Goal: Task Accomplishment & Management: Manage account settings

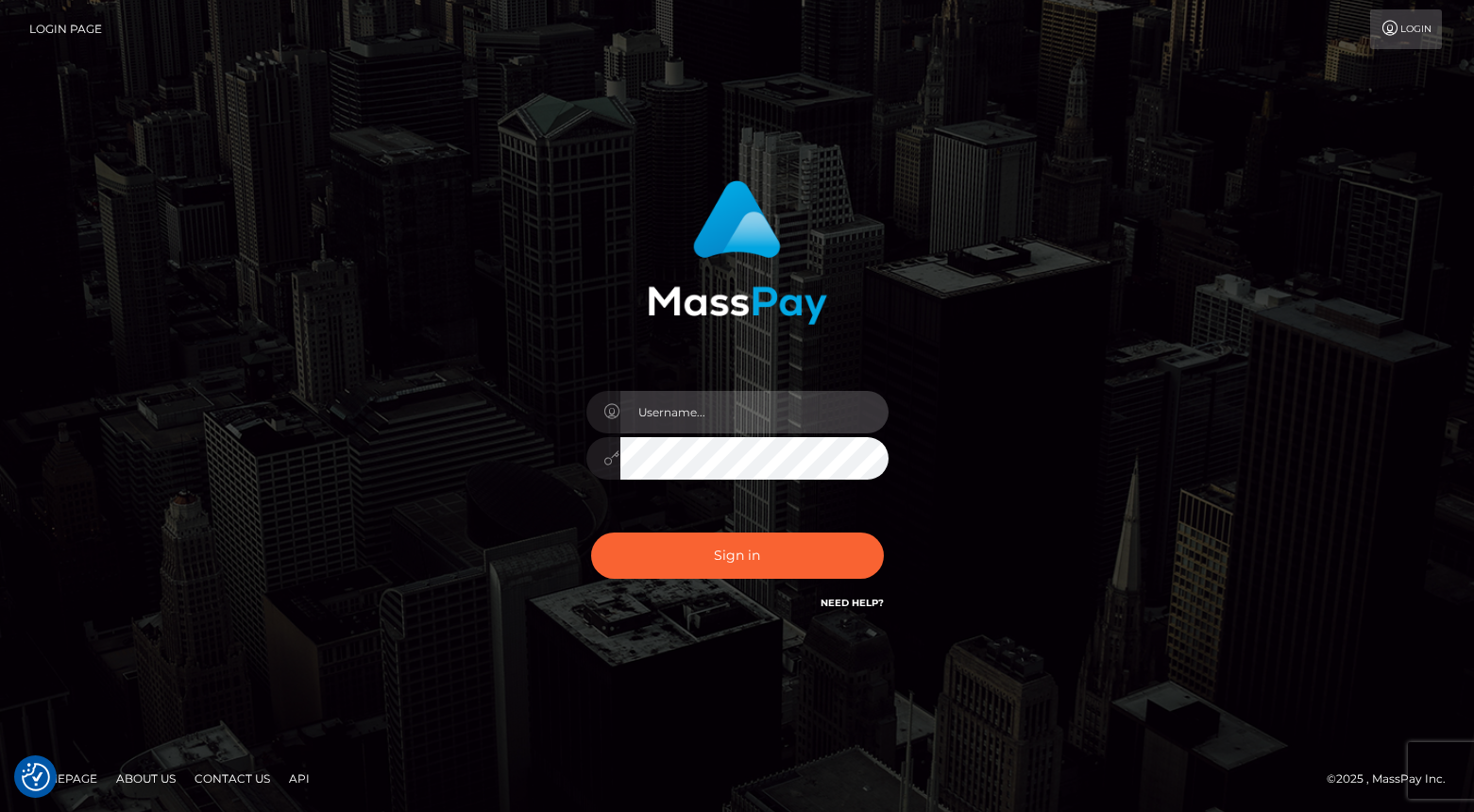
type input "Lou Jacobée"
click at [718, 526] on div "Sign in Need Help?" at bounding box center [737, 563] width 331 height 84
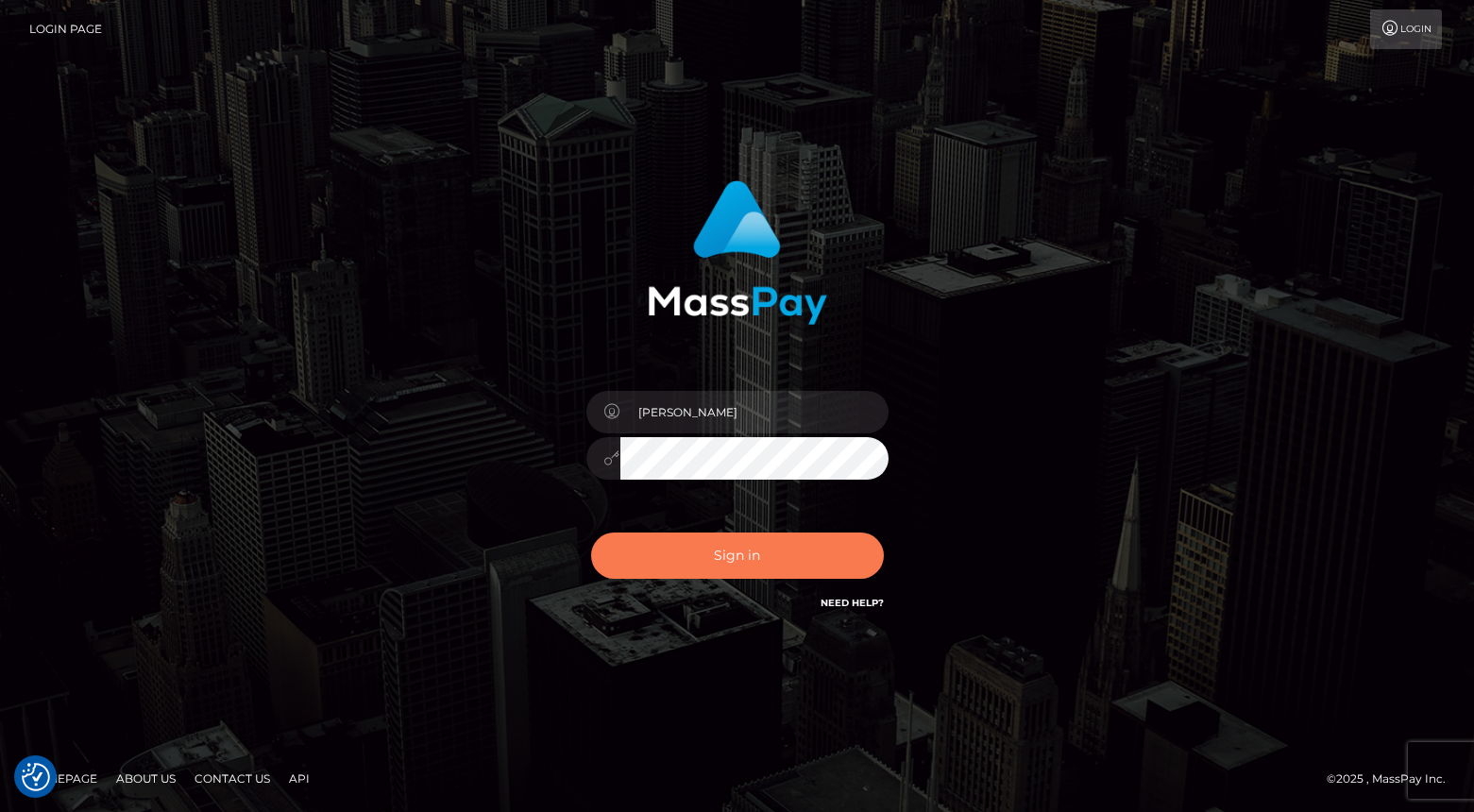
click at [718, 575] on button "Sign in" at bounding box center [737, 555] width 292 height 46
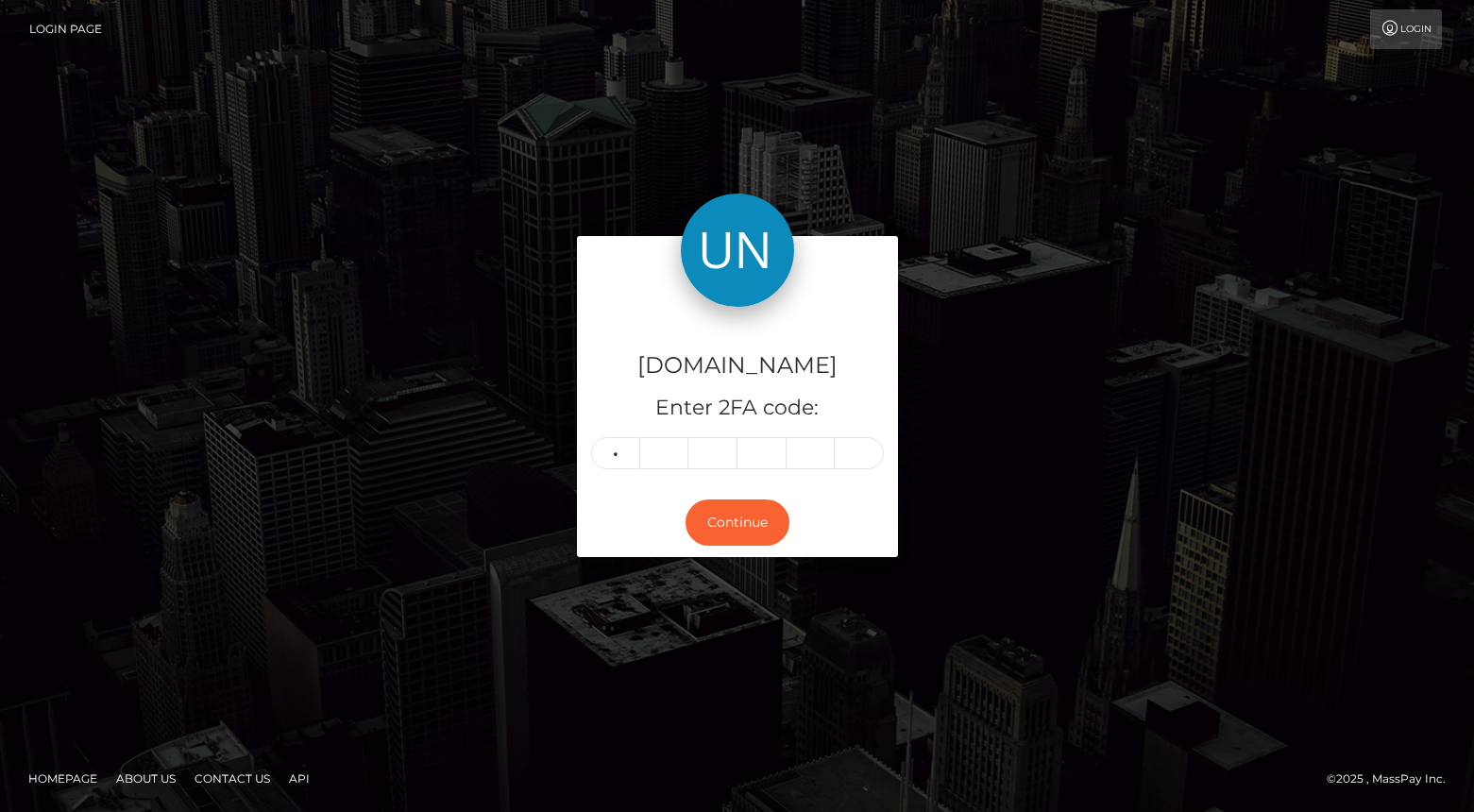
type input "3"
type input "8"
type input "9"
type input "3"
type input "8"
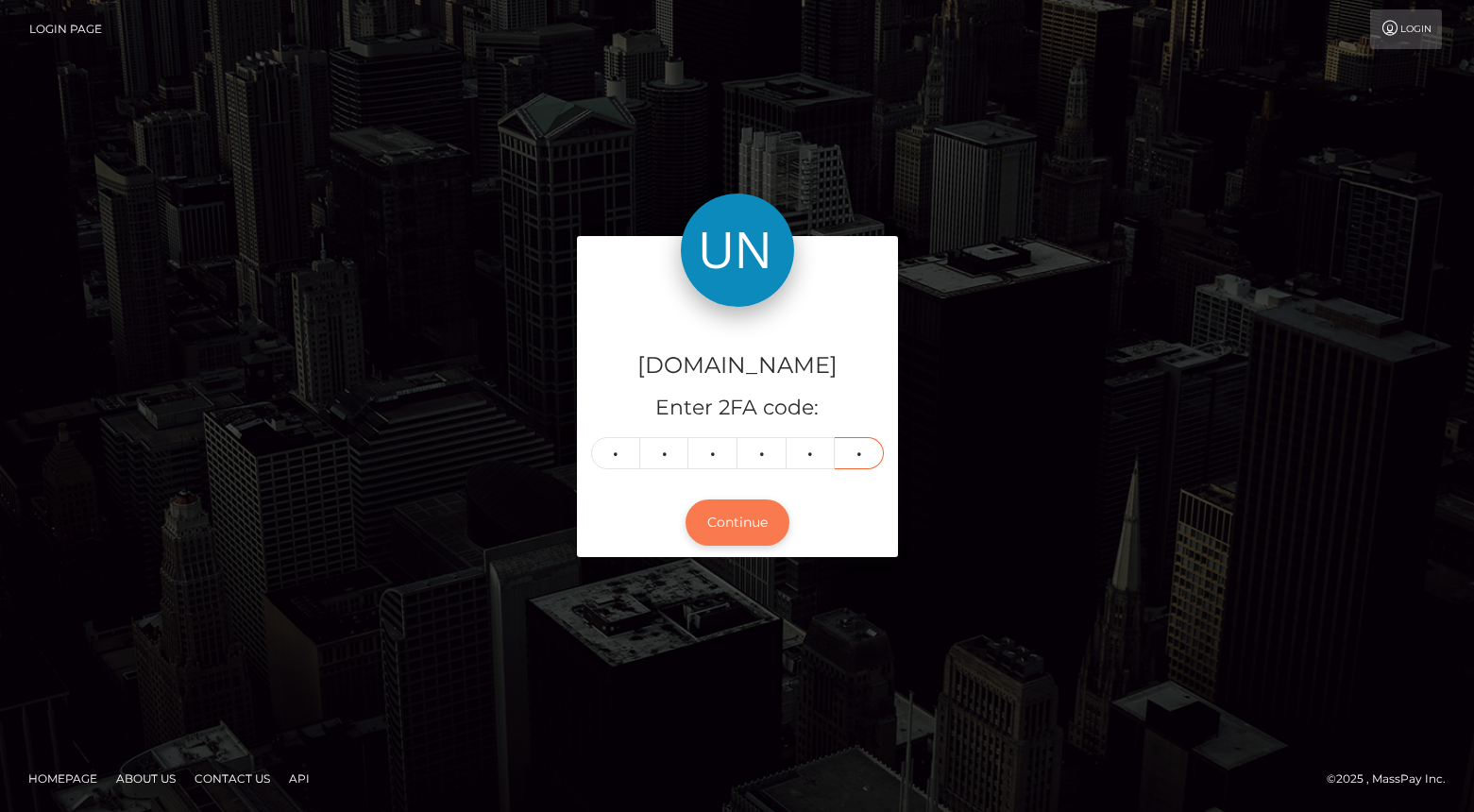
type input "7"
click at [750, 521] on button "Continue" at bounding box center [737, 523] width 104 height 46
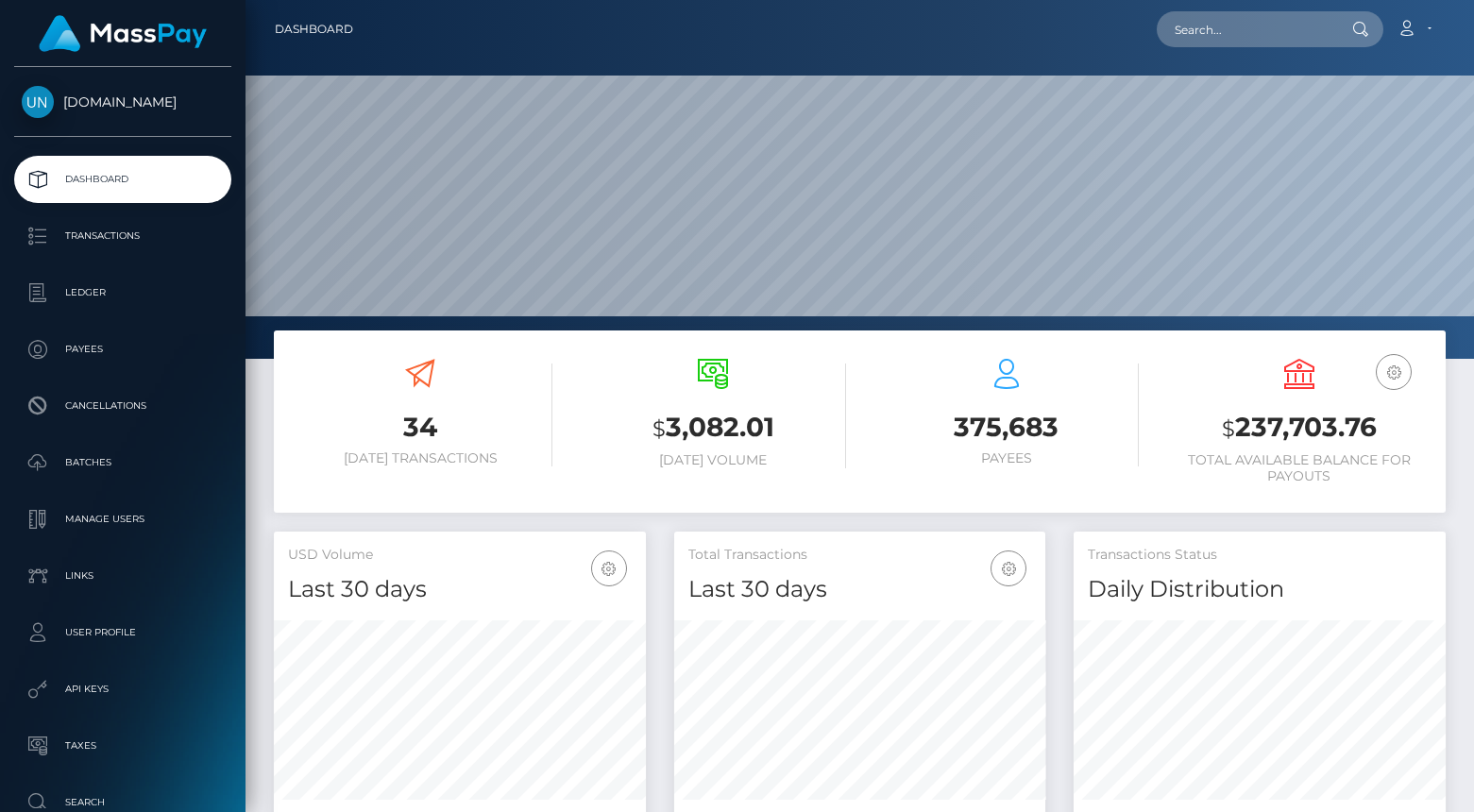
scroll to position [333, 371]
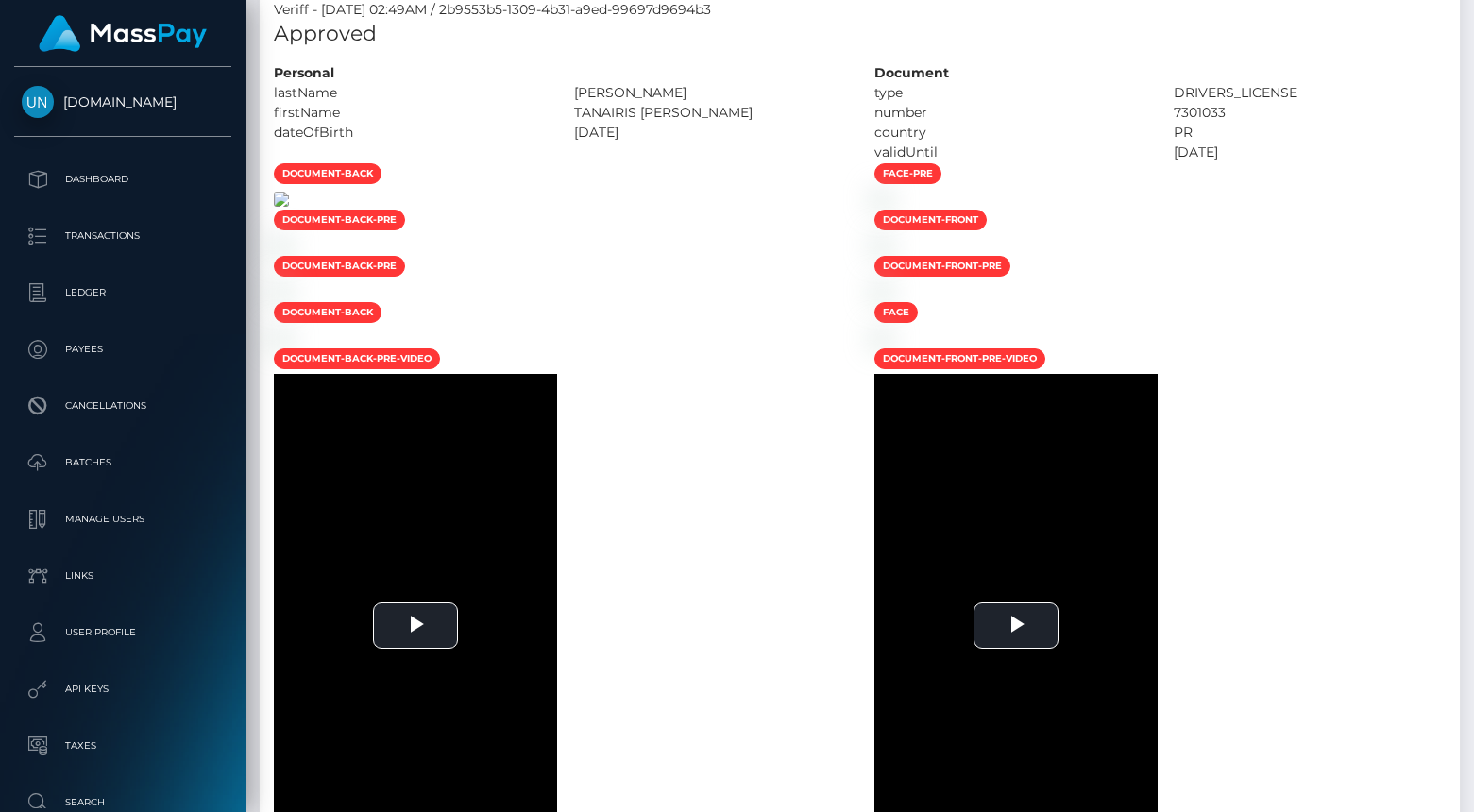
scroll to position [1164, 0]
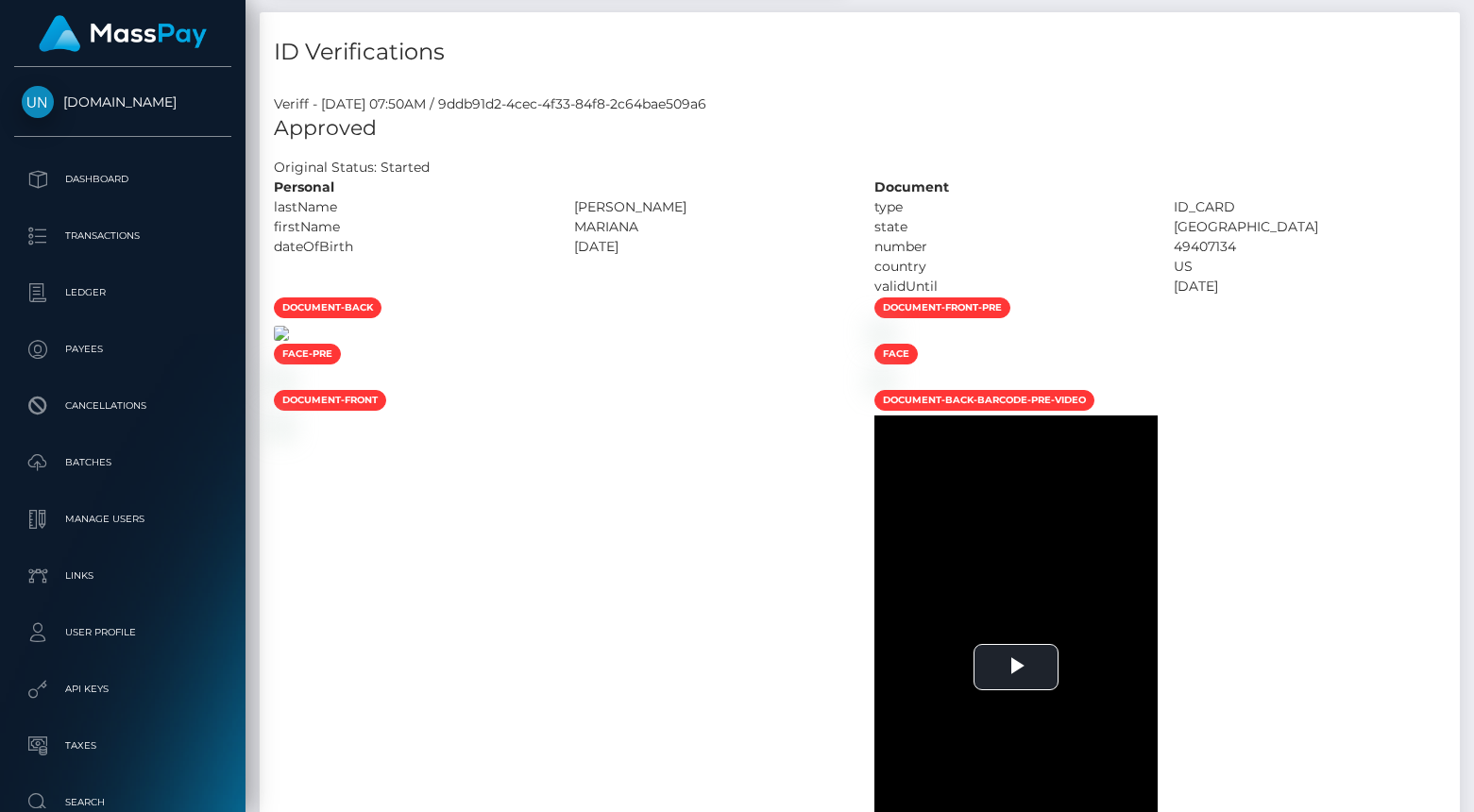
scroll to position [1340, 0]
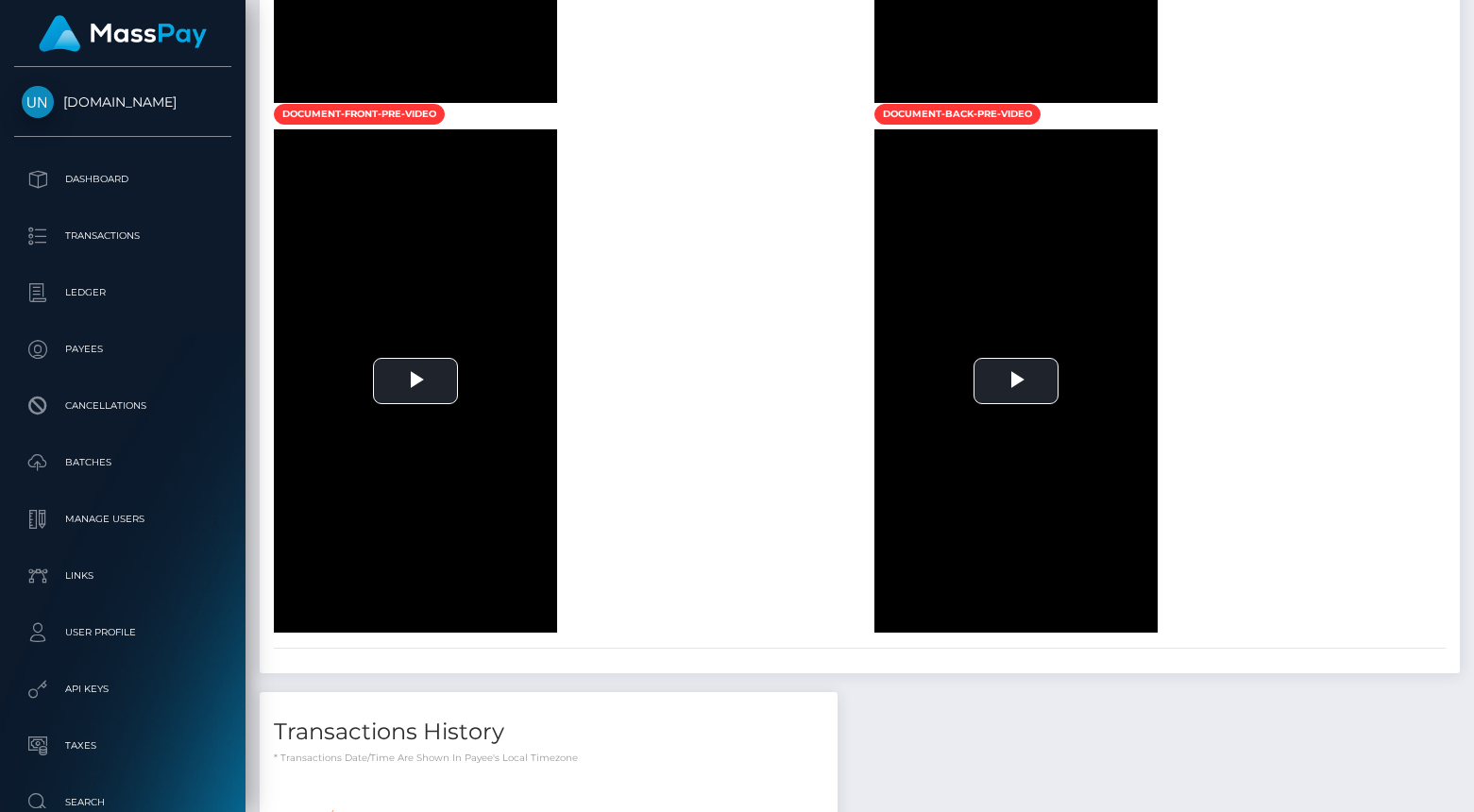
scroll to position [1659, 0]
